Goal: Entertainment & Leisure: Consume media (video, audio)

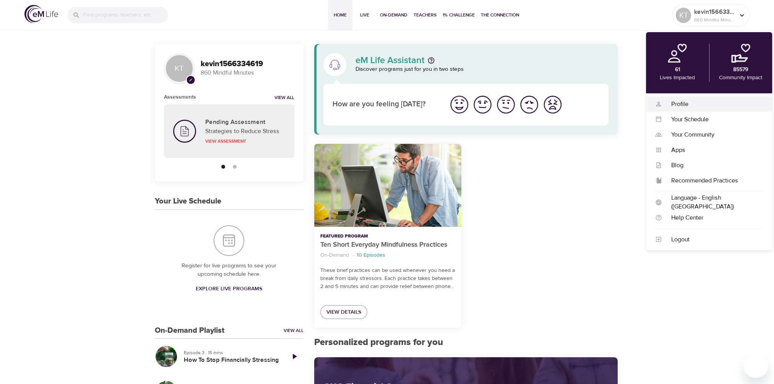
click at [683, 102] on div "Profile" at bounding box center [712, 104] width 101 height 9
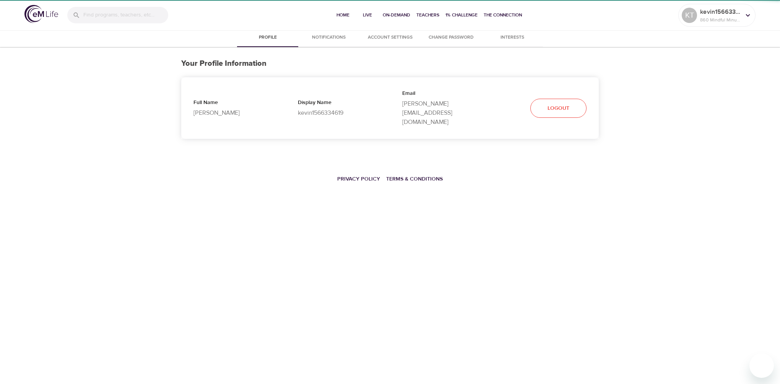
select select "10"
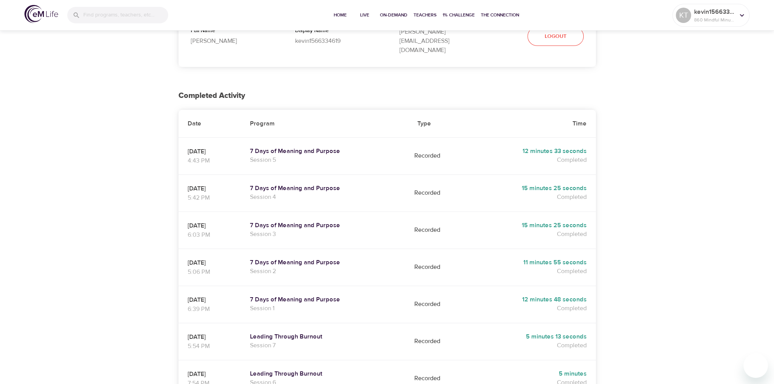
scroll to position [76, 0]
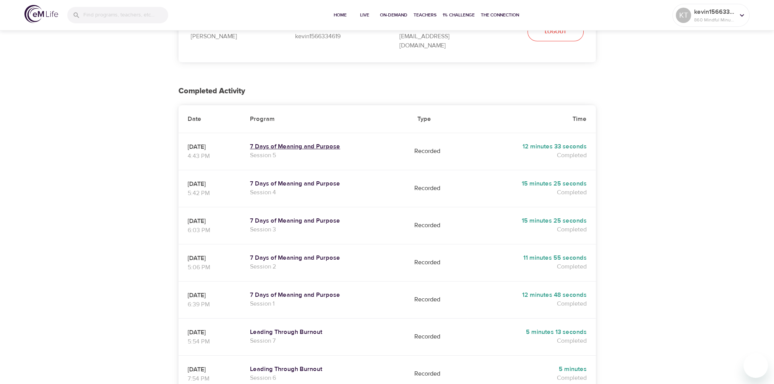
click at [317, 143] on h5 "7 Days of Meaning and Purpose" at bounding box center [324, 147] width 149 height 8
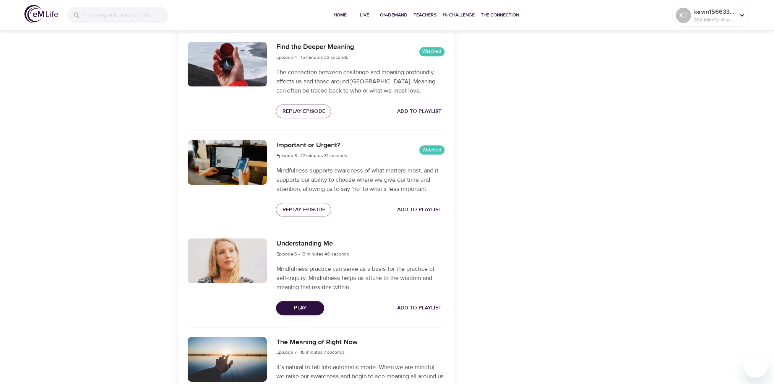
scroll to position [650, 0]
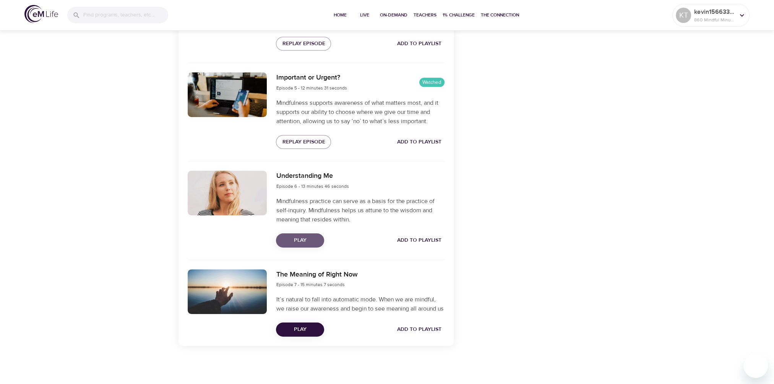
click at [300, 235] on span "Play" at bounding box center [300, 240] width 36 height 10
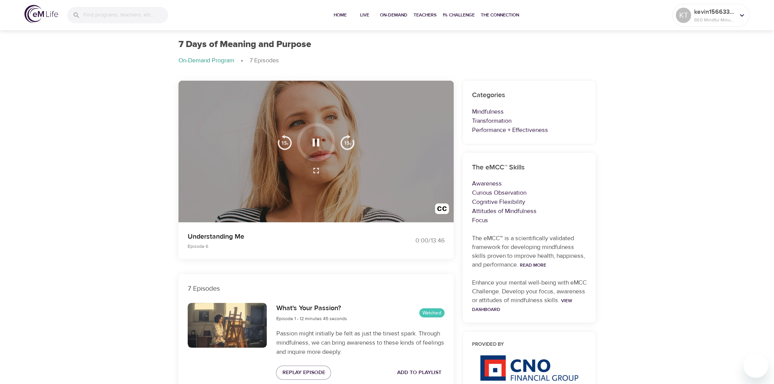
scroll to position [0, 0]
